Goal: Information Seeking & Learning: Learn about a topic

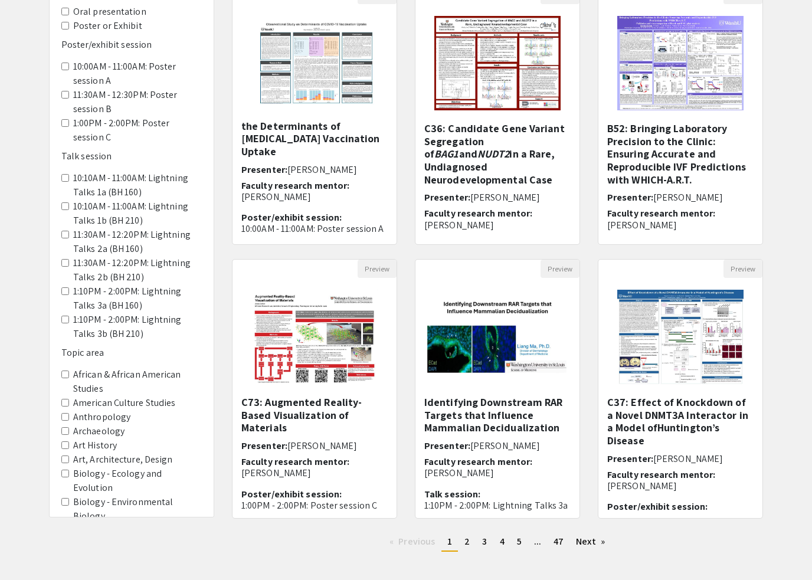
scroll to position [95, 0]
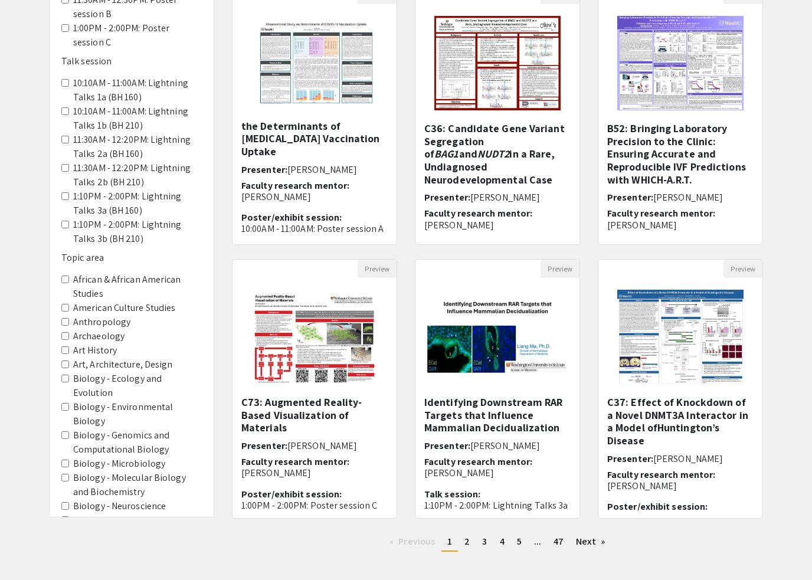
click at [63, 530] on area-Chemistry "Chemistry" at bounding box center [65, 534] width 8 height 8
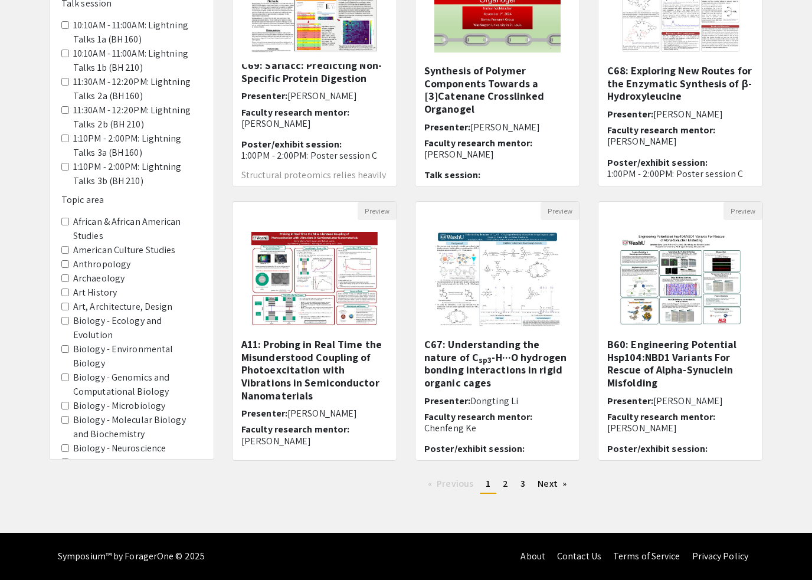
scroll to position [199, 0]
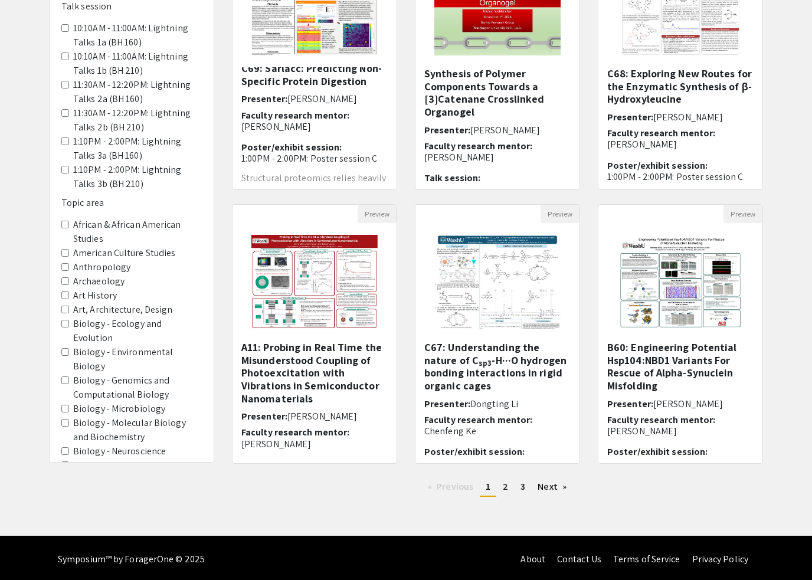
drag, startPoint x: 474, startPoint y: 362, endPoint x: 474, endPoint y: 315, distance: 47.2
click at [474, 362] on h5 "C67: Understanding the nature of C sp3 -H···O hydrogen bonding interactions in …" at bounding box center [497, 366] width 146 height 51
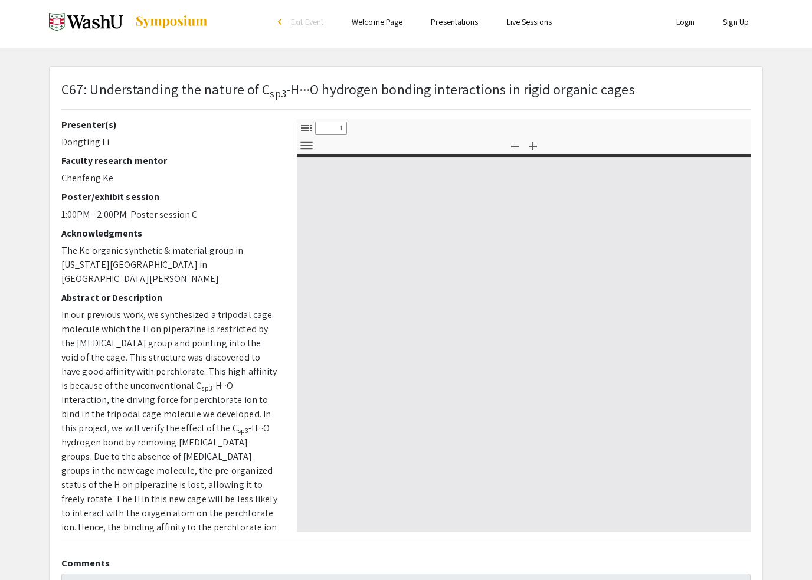
select select "custom"
type input "0"
select select "custom"
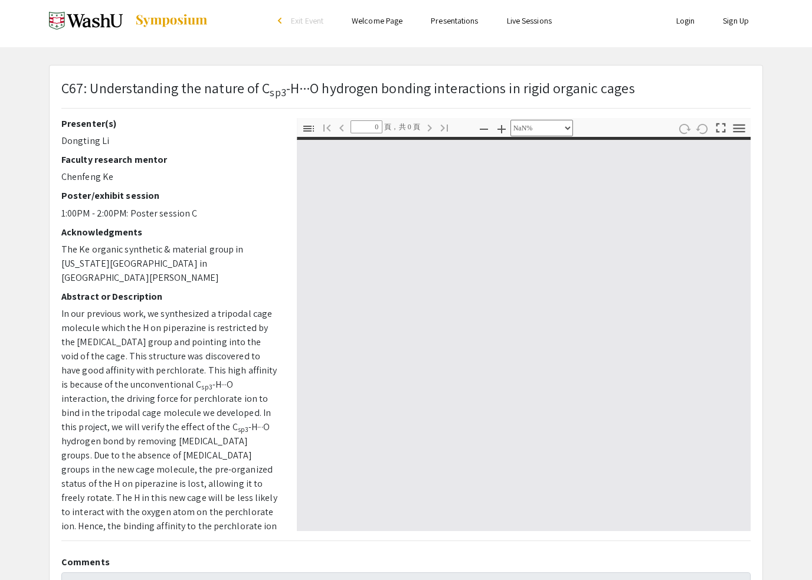
type input "1"
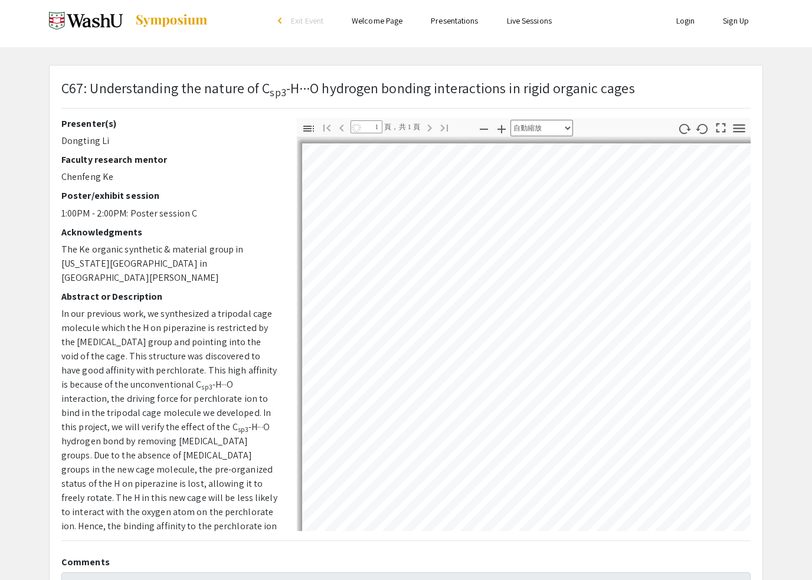
select select "auto"
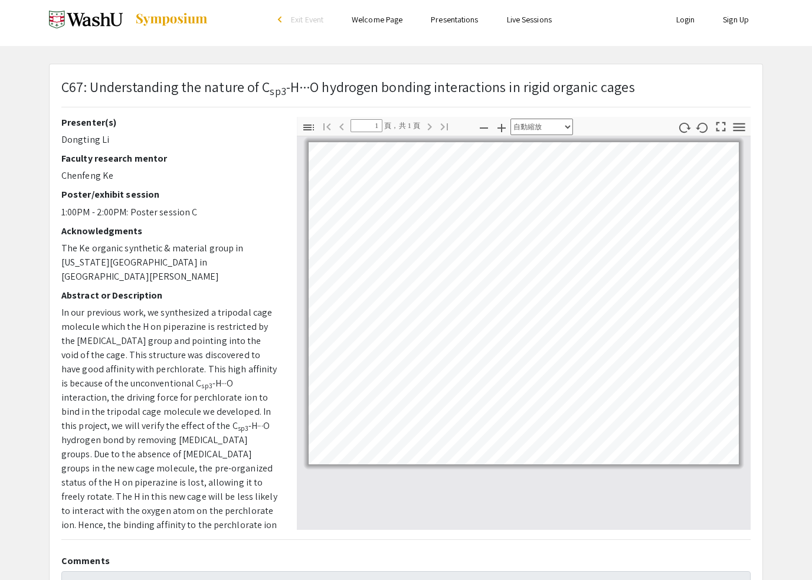
scroll to position [0, 0]
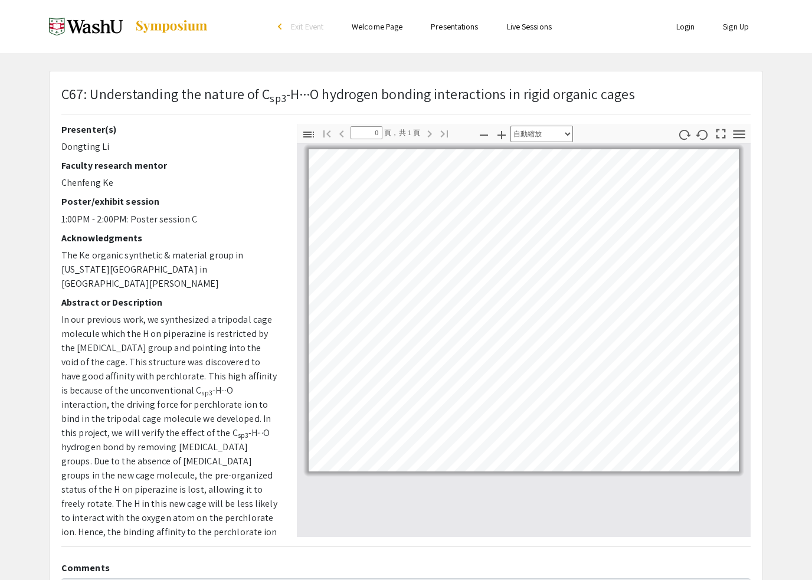
scroll to position [155, 0]
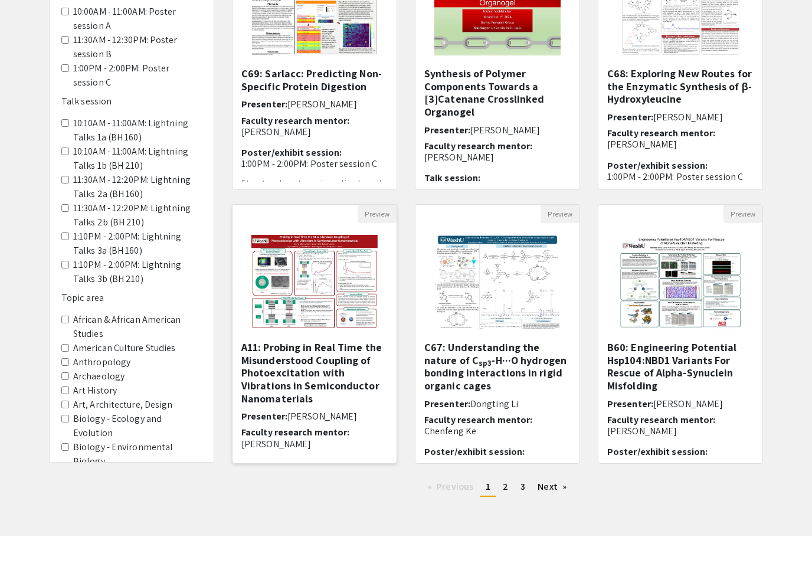
click at [343, 307] on img "Open Presentation <p>A11: Probing in Real Time the Misunderstood Coupling of Ph…" at bounding box center [313, 326] width 149 height 118
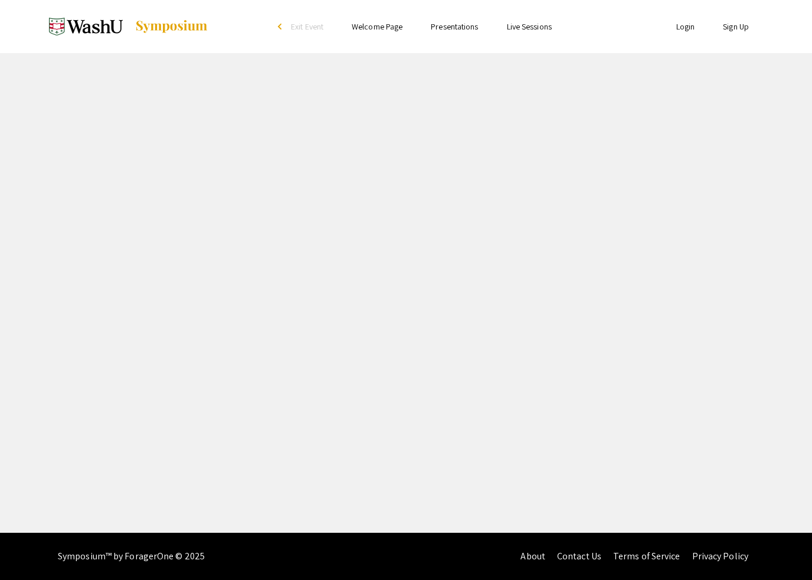
select select "custom"
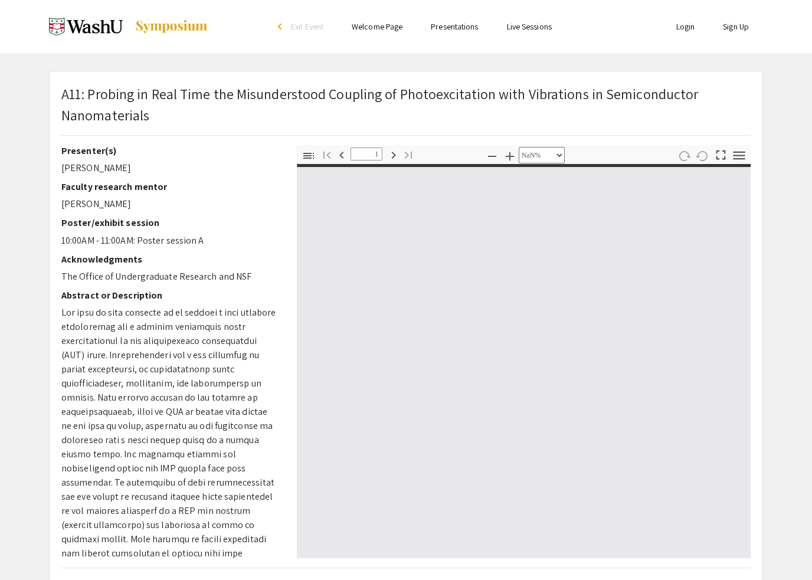
type input "0"
select select "custom"
type input "1"
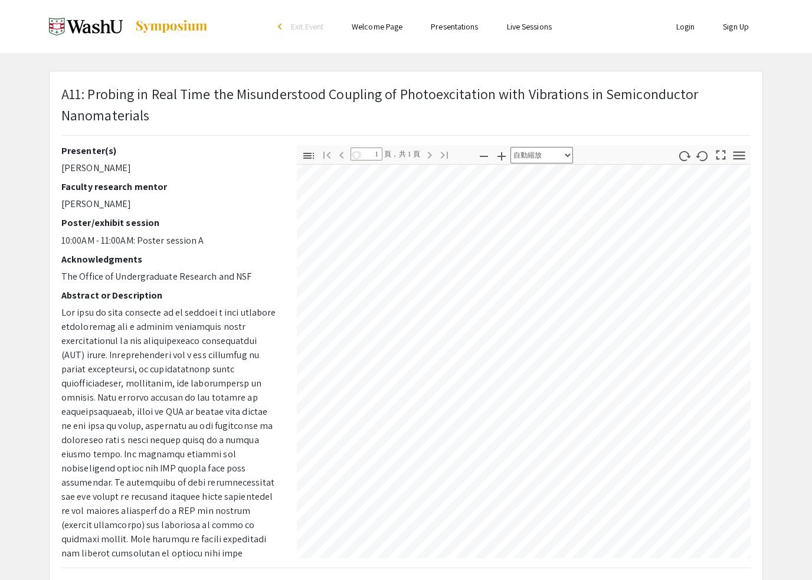
select select "auto"
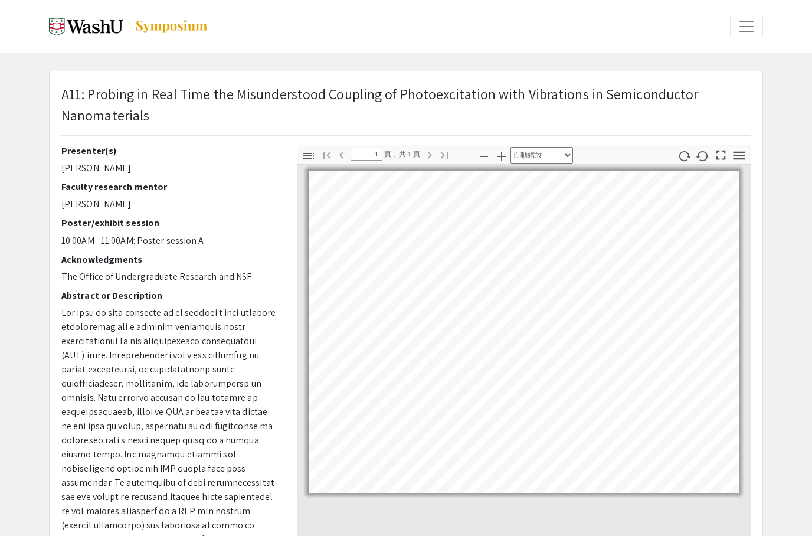
scroll to position [106, 0]
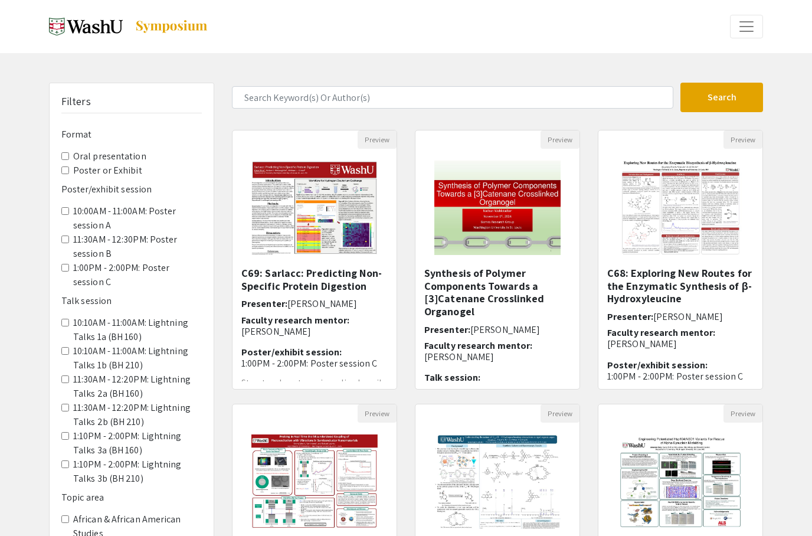
scroll to position [199, 0]
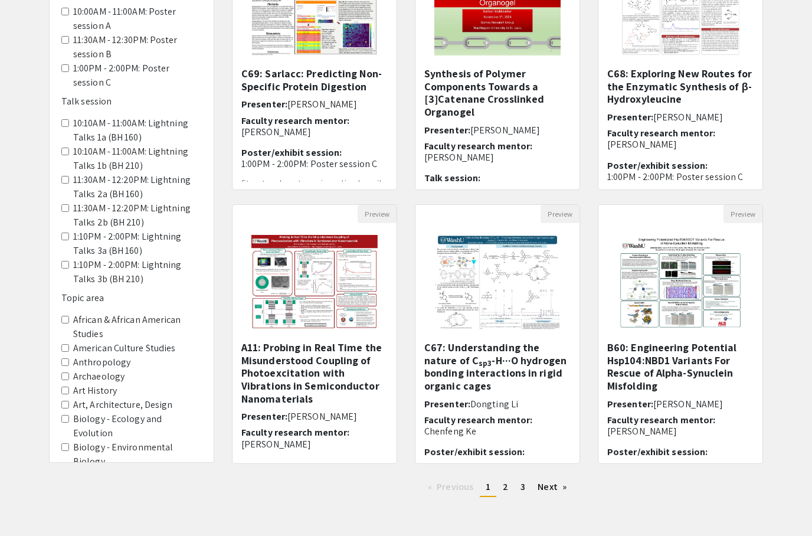
drag, startPoint x: 445, startPoint y: 341, endPoint x: 445, endPoint y: 388, distance: 47.2
click at [445, 341] on h5 "C67: Understanding the nature of C sp3 -H···O hydrogen bonding interactions in …" at bounding box center [497, 366] width 146 height 51
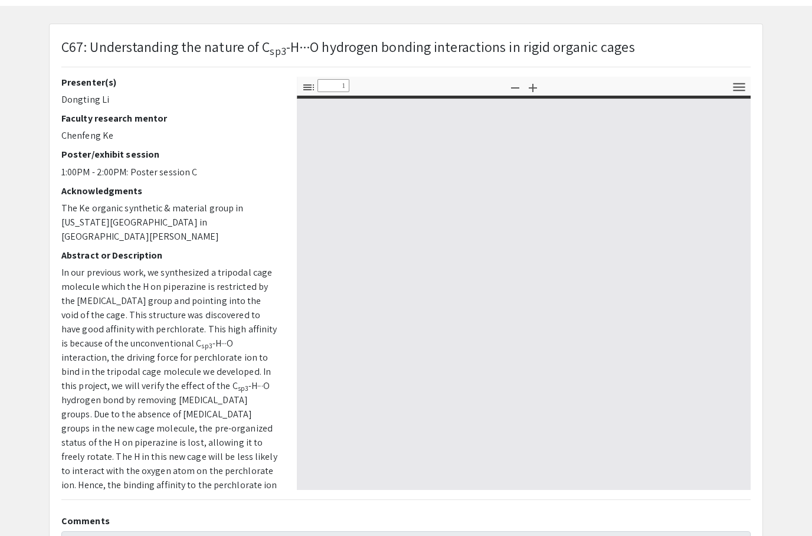
select select "custom"
type input "0"
select select "custom"
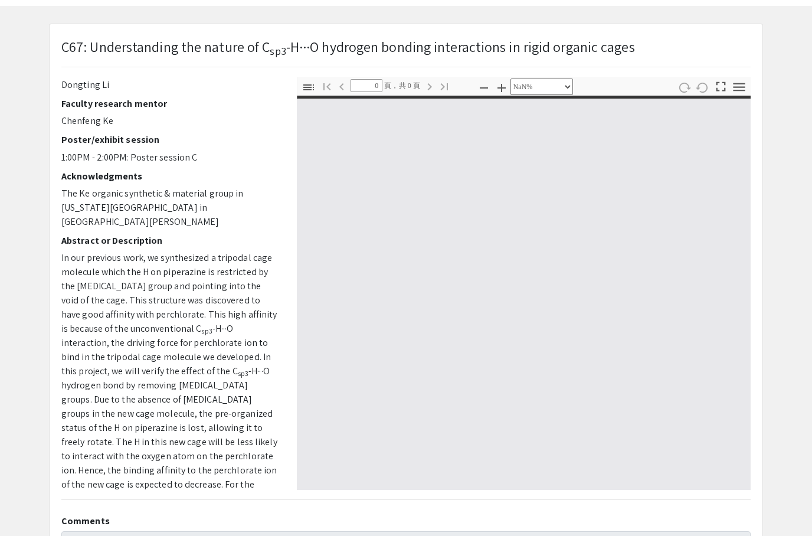
type input "1"
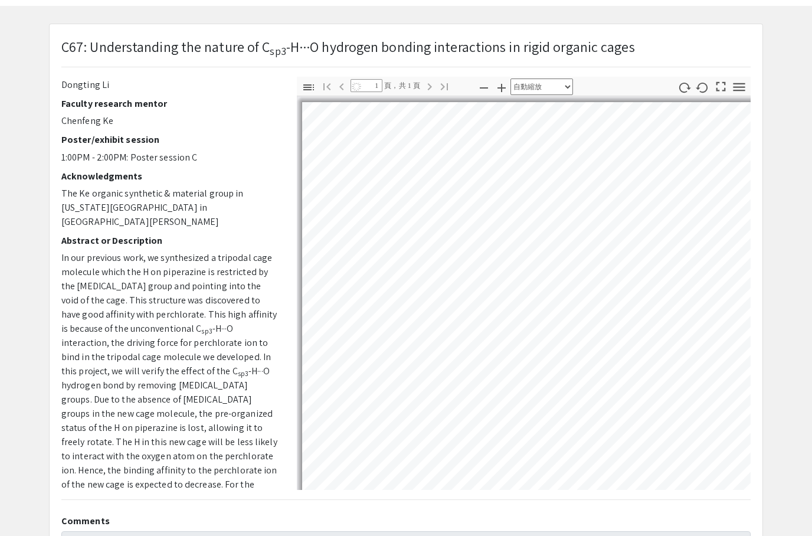
select select "auto"
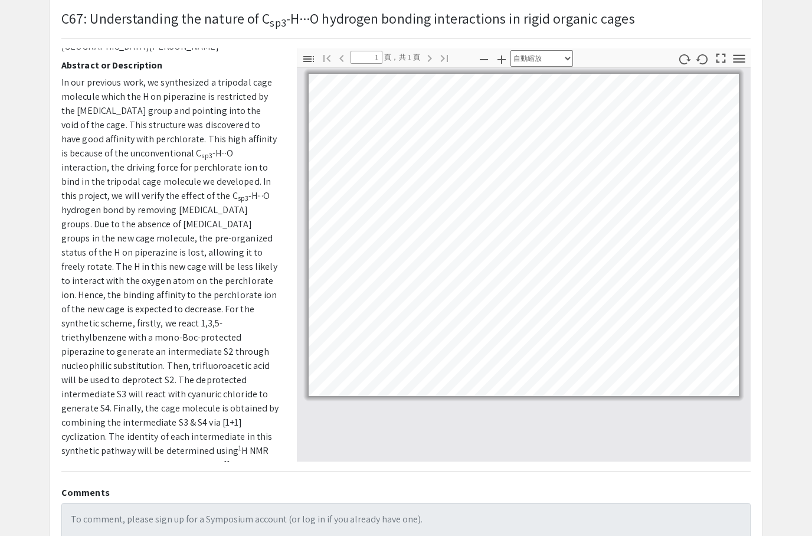
scroll to position [0, 0]
